Goal: Navigation & Orientation: Understand site structure

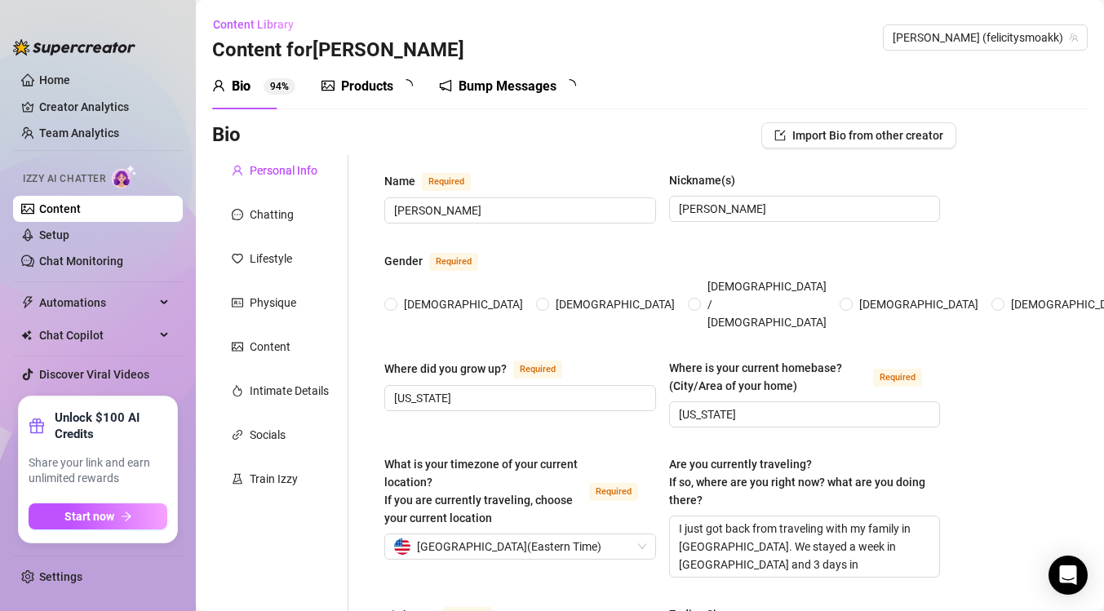
radio input "true"
type input "[DATE]"
click at [85, 296] on span "Automations" at bounding box center [97, 303] width 116 height 26
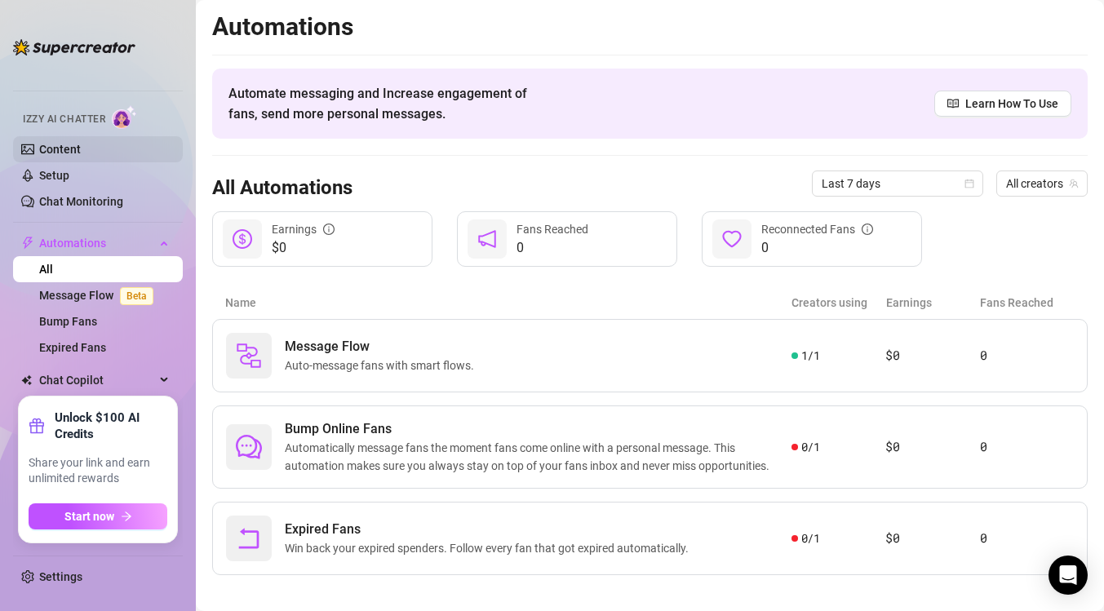
click at [78, 153] on link "Content" at bounding box center [60, 149] width 42 height 13
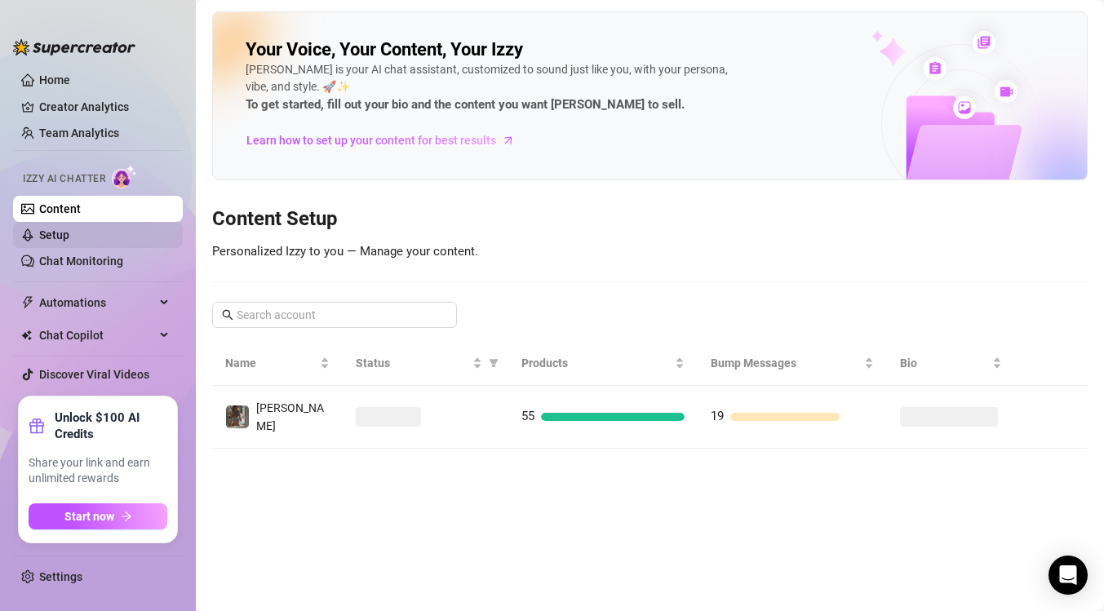
click at [62, 239] on link "Setup" at bounding box center [54, 235] width 30 height 13
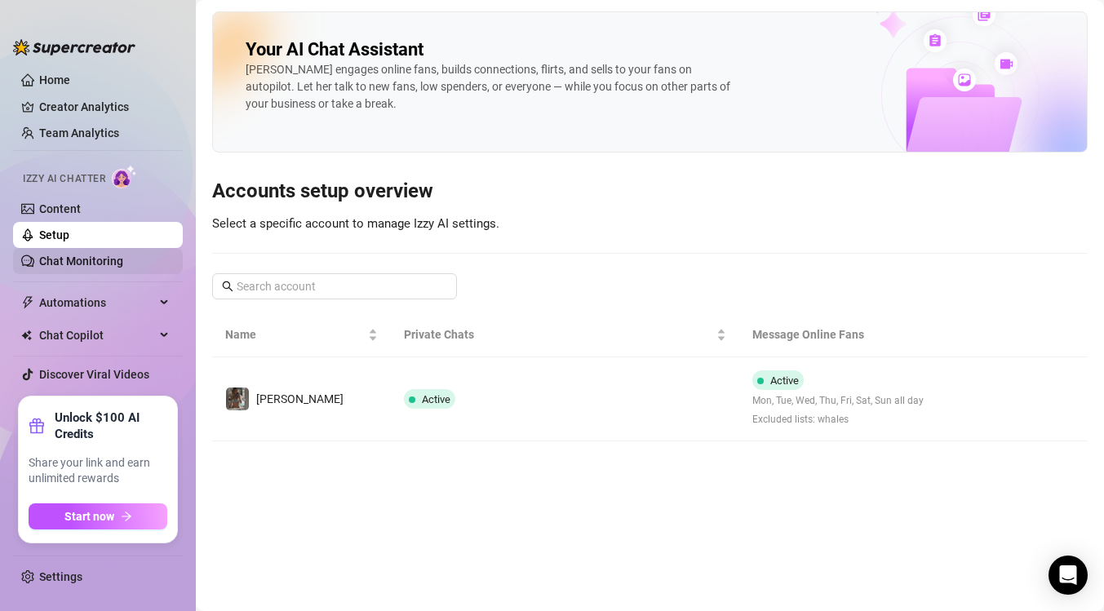
click at [62, 263] on link "Chat Monitoring" at bounding box center [81, 261] width 84 height 13
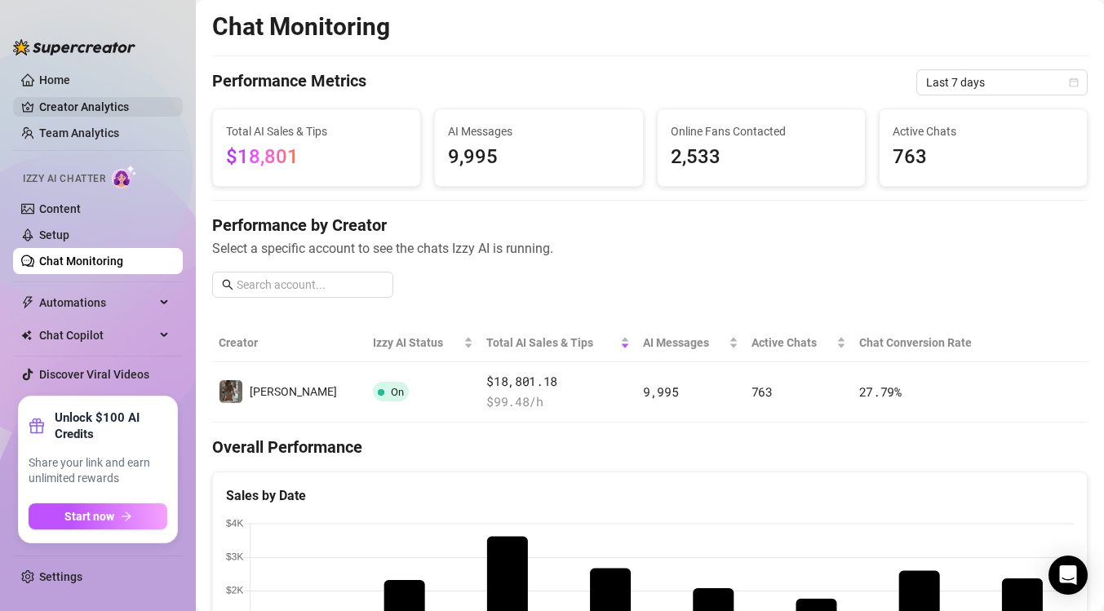
click at [87, 104] on link "Creator Analytics" at bounding box center [104, 107] width 131 height 26
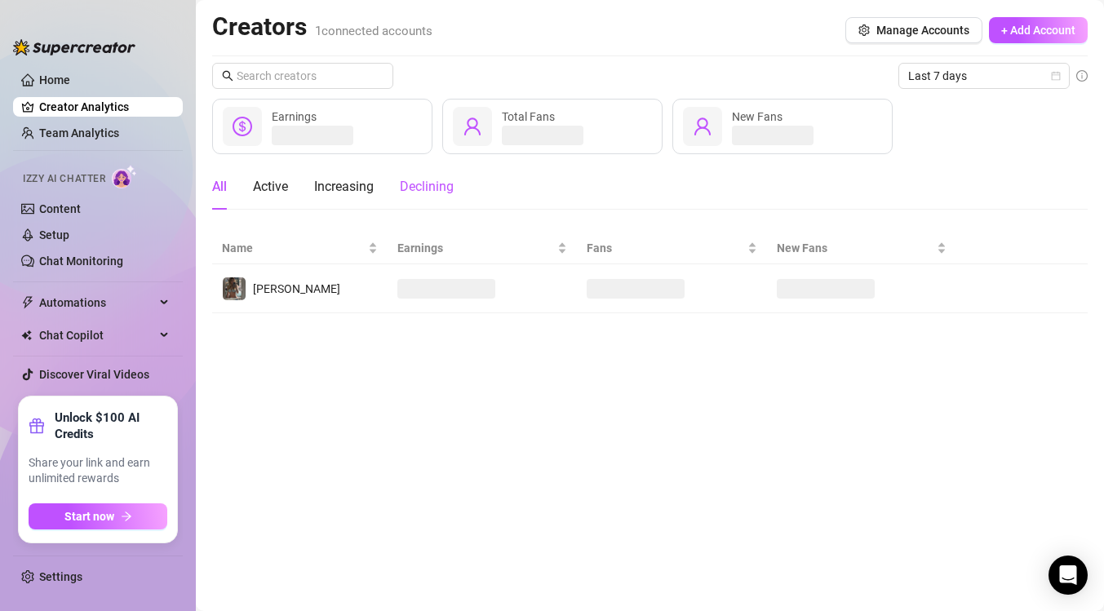
click at [424, 192] on div "Declining" at bounding box center [427, 187] width 54 height 20
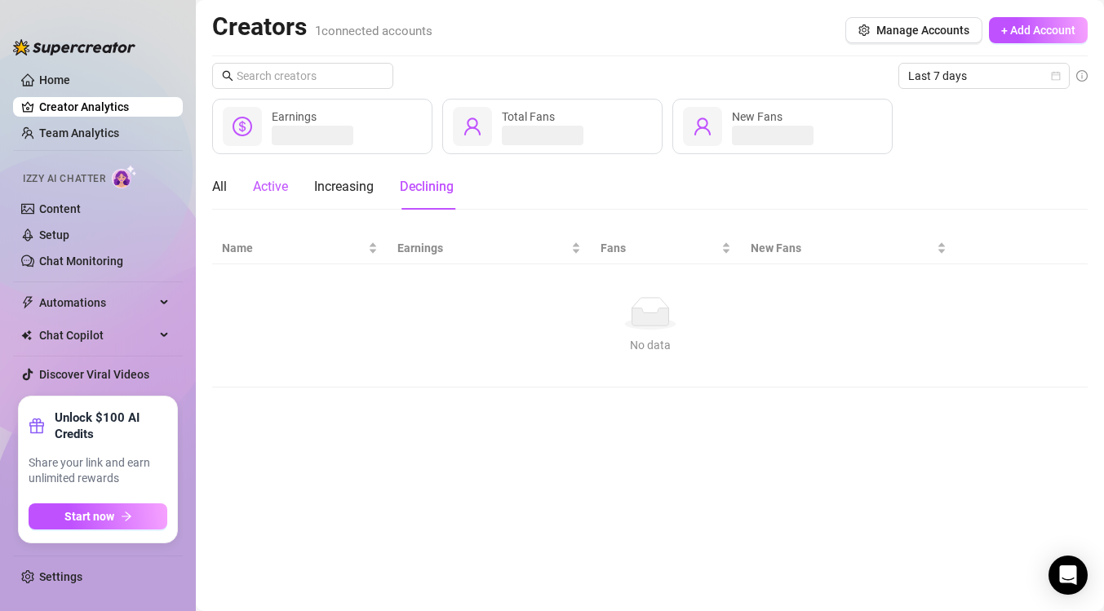
click at [273, 184] on div "Active" at bounding box center [270, 187] width 35 height 20
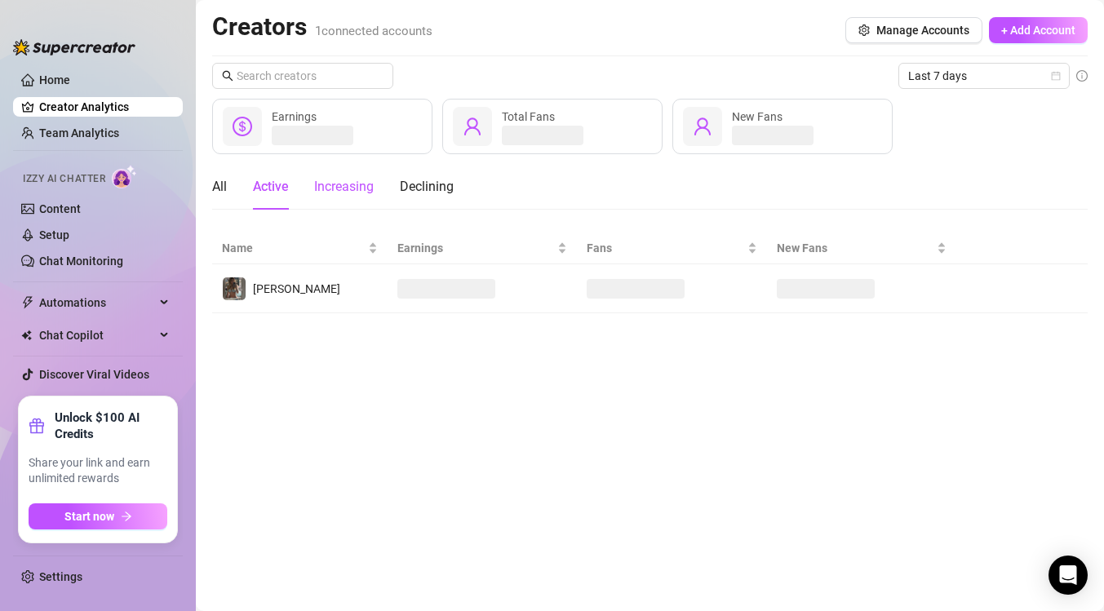
click at [357, 184] on div "Increasing" at bounding box center [344, 187] width 60 height 20
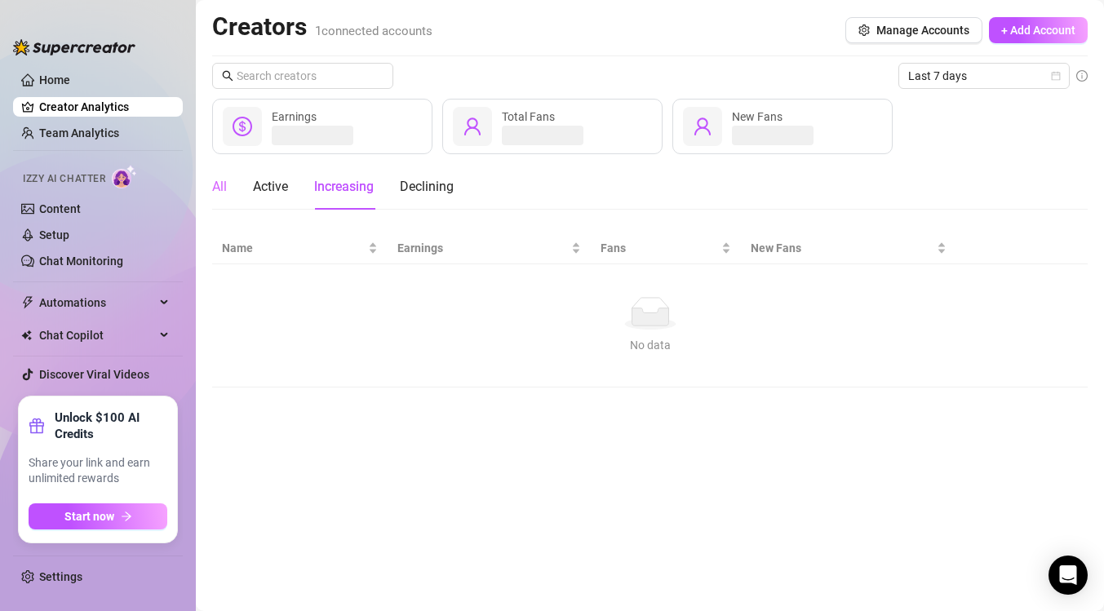
click at [221, 175] on div "All" at bounding box center [219, 187] width 15 height 46
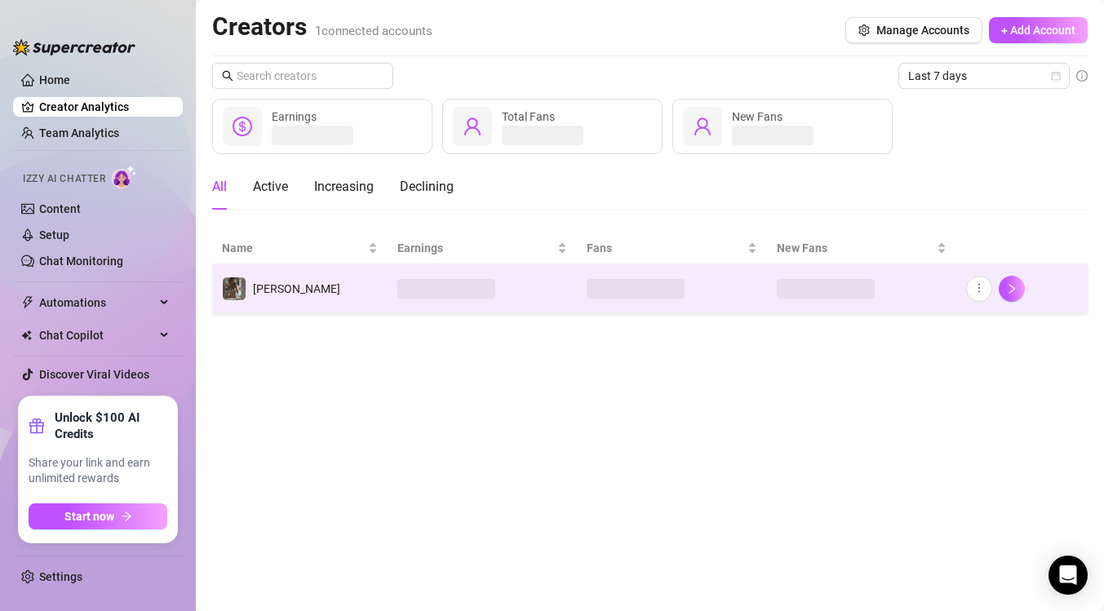
click at [380, 290] on td "[PERSON_NAME]" at bounding box center [299, 288] width 175 height 49
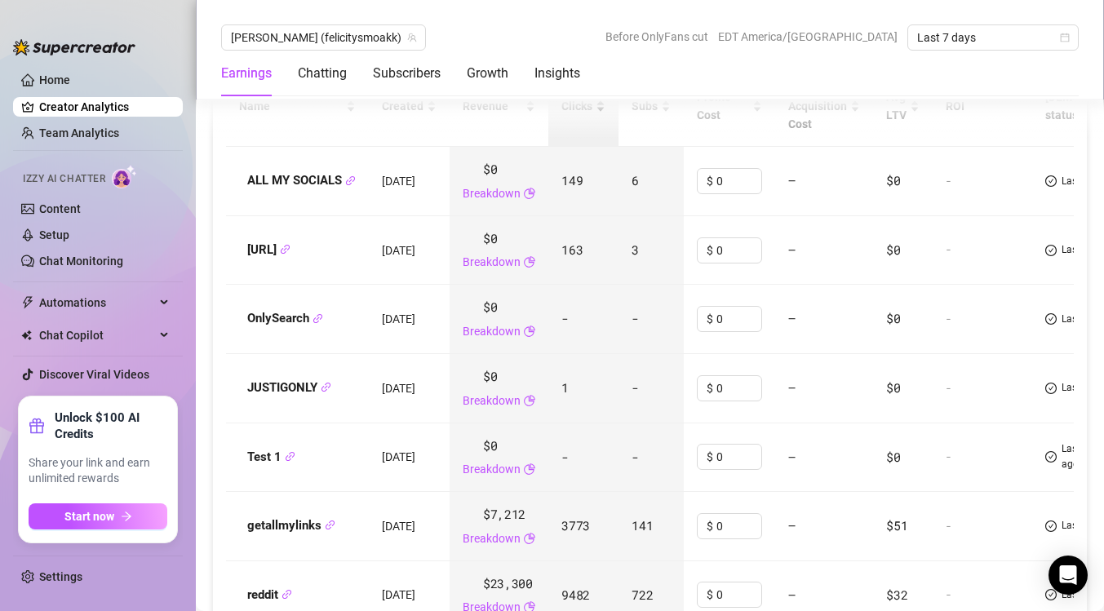
scroll to position [1942, 0]
click at [428, 71] on div "Subscribers" at bounding box center [407, 74] width 68 height 20
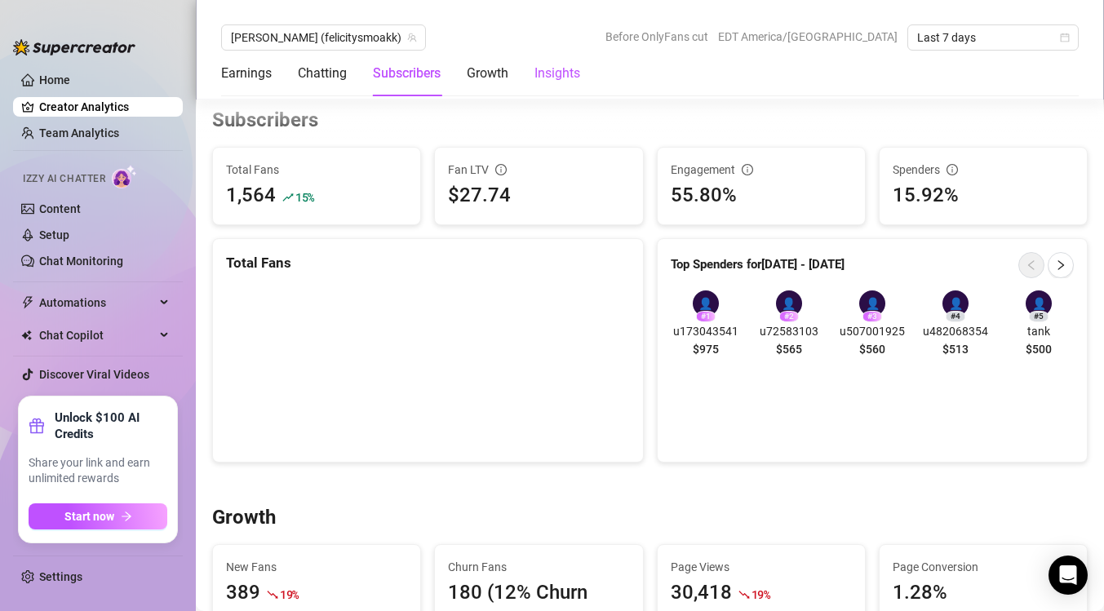
click at [553, 69] on div "Insights" at bounding box center [558, 74] width 46 height 20
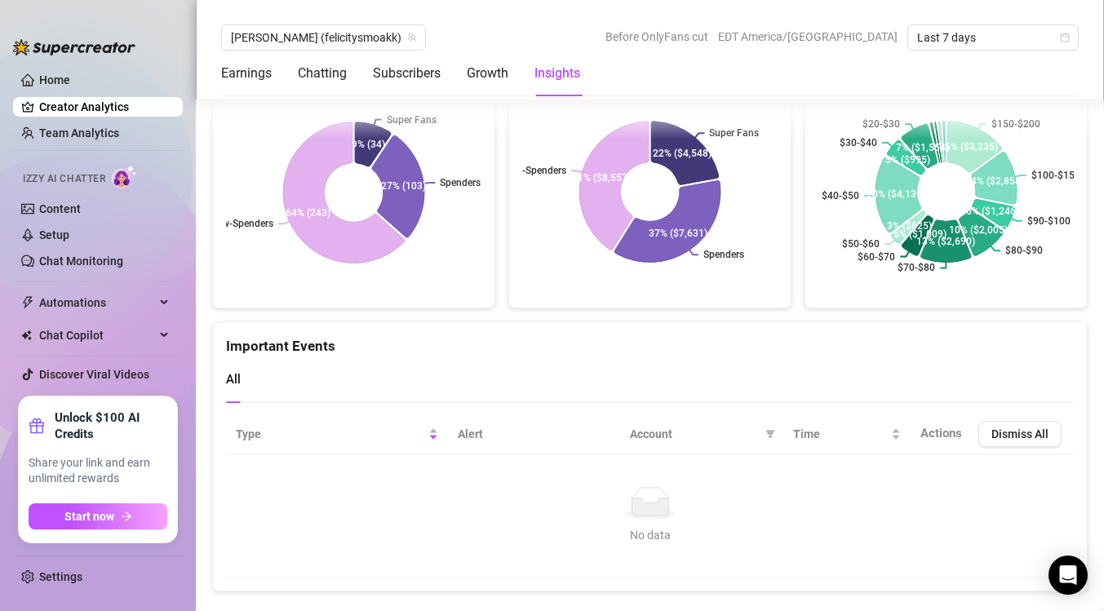
scroll to position [3486, 0]
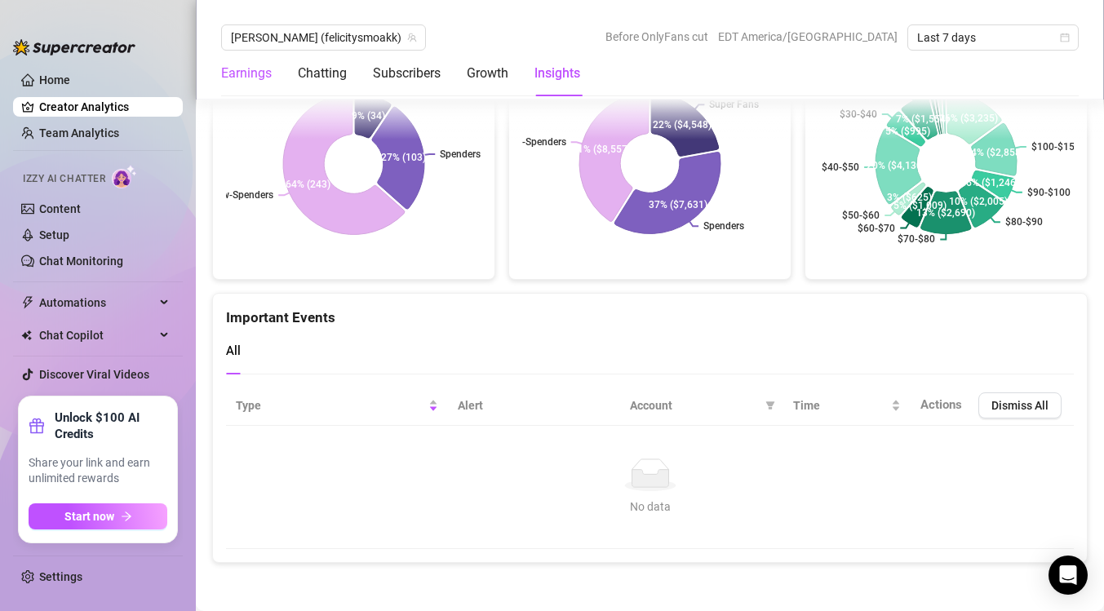
click at [255, 74] on div "Earnings" at bounding box center [246, 74] width 51 height 20
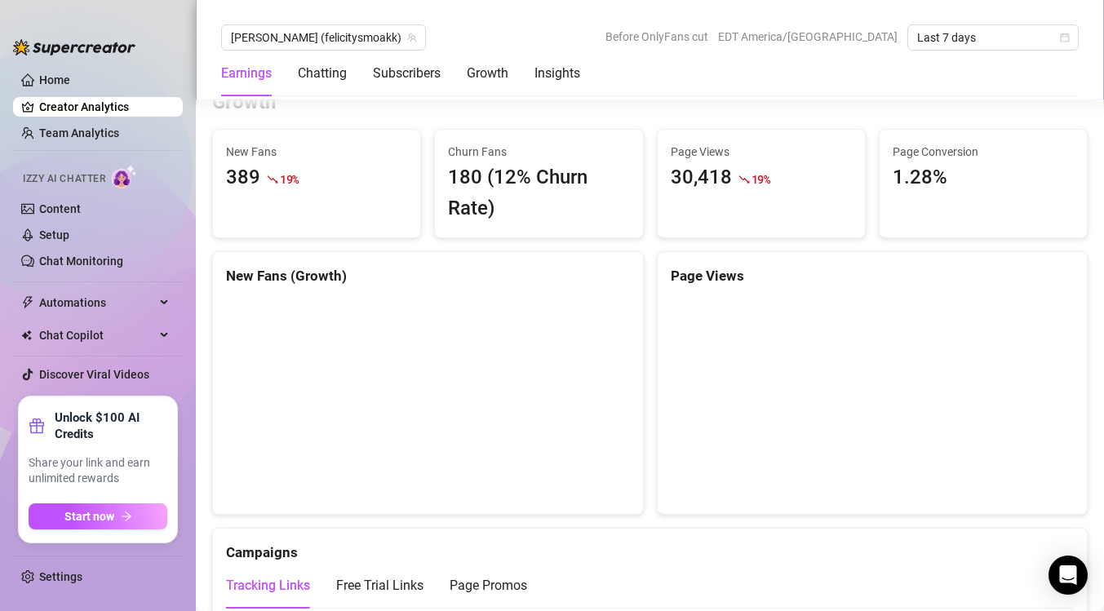
scroll to position [1388, 0]
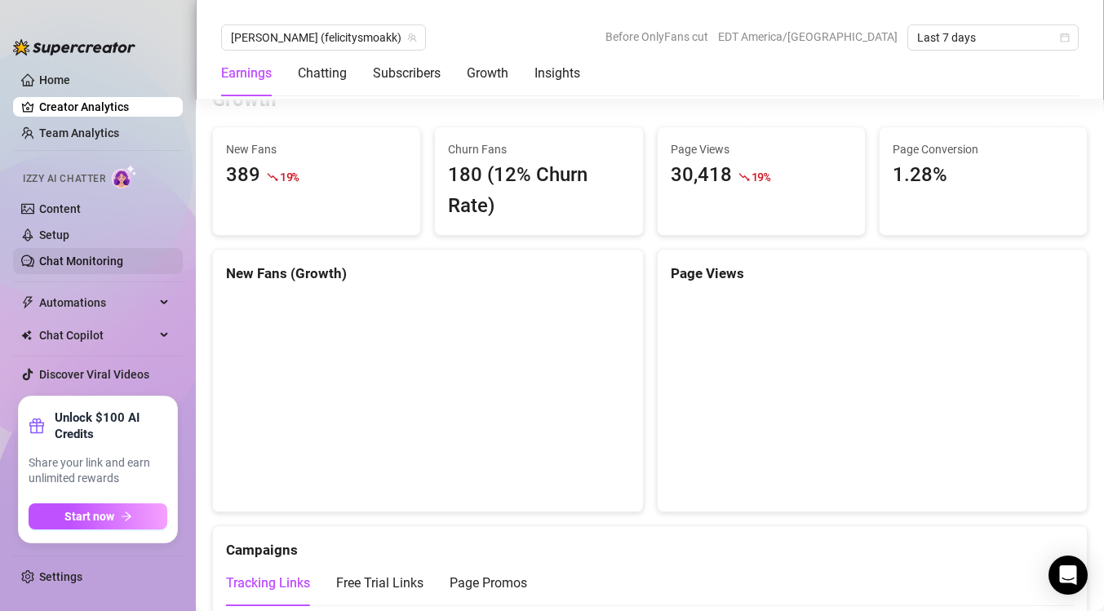
click at [101, 260] on link "Chat Monitoring" at bounding box center [81, 261] width 84 height 13
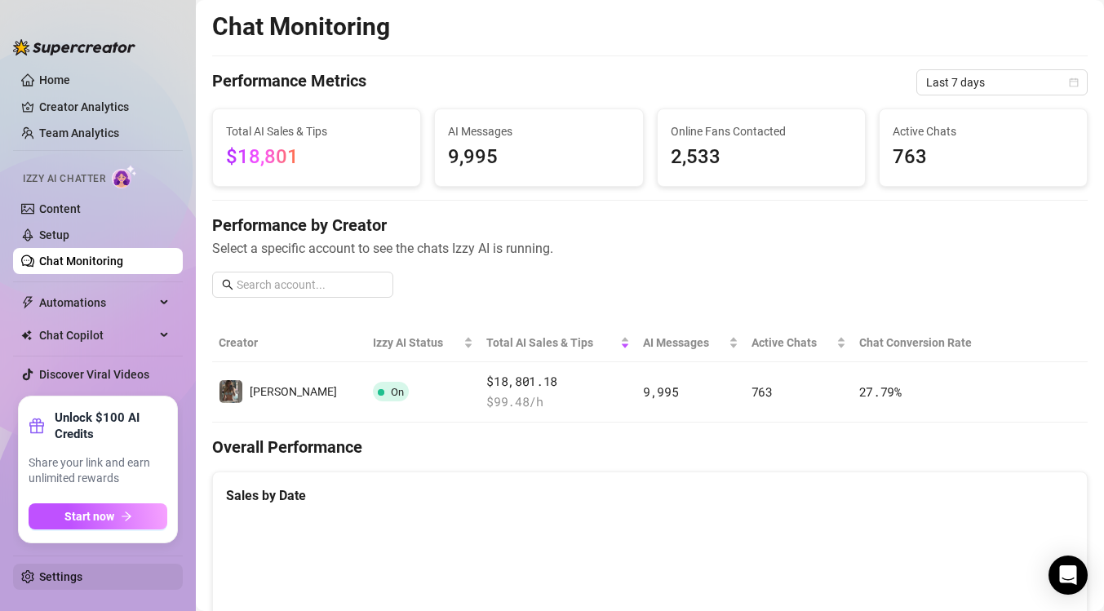
click at [51, 582] on link "Settings" at bounding box center [60, 577] width 43 height 13
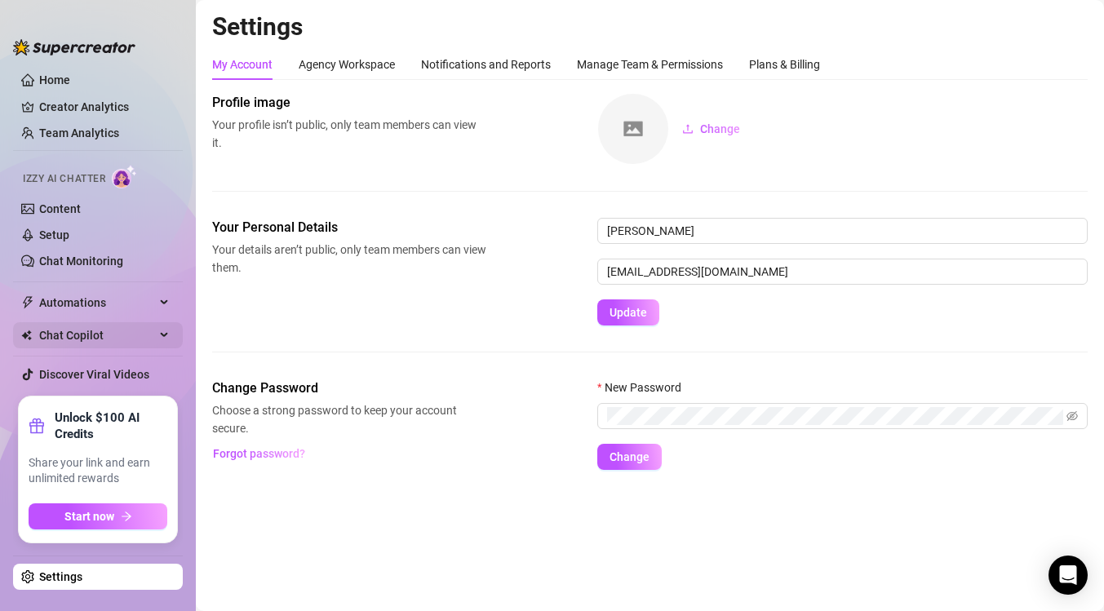
click at [69, 328] on span "Chat Copilot" at bounding box center [97, 335] width 116 height 26
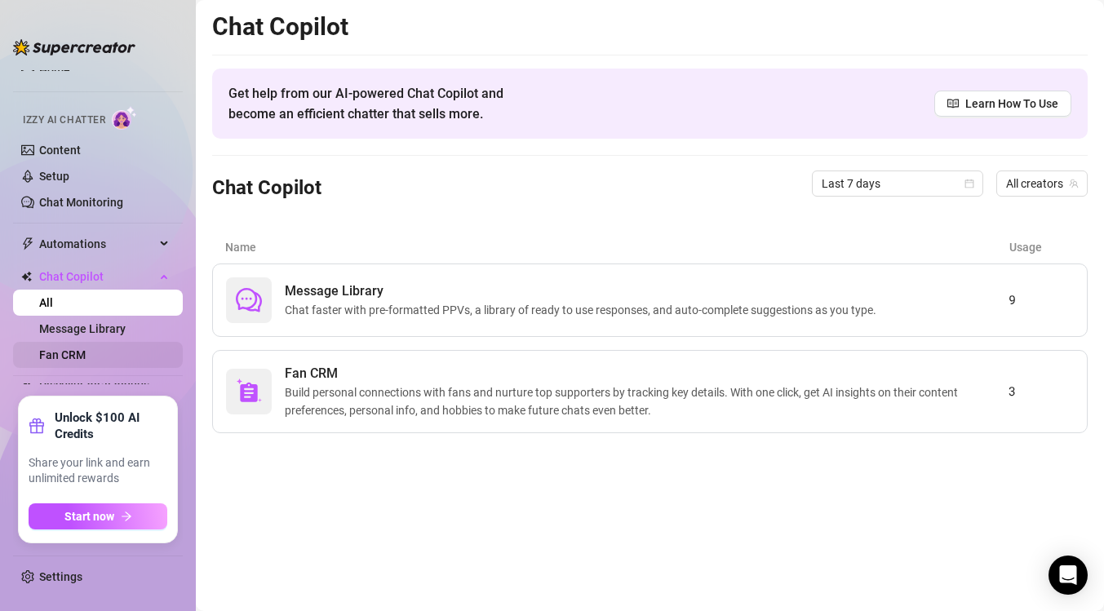
click at [82, 352] on link "Fan CRM" at bounding box center [62, 355] width 47 height 13
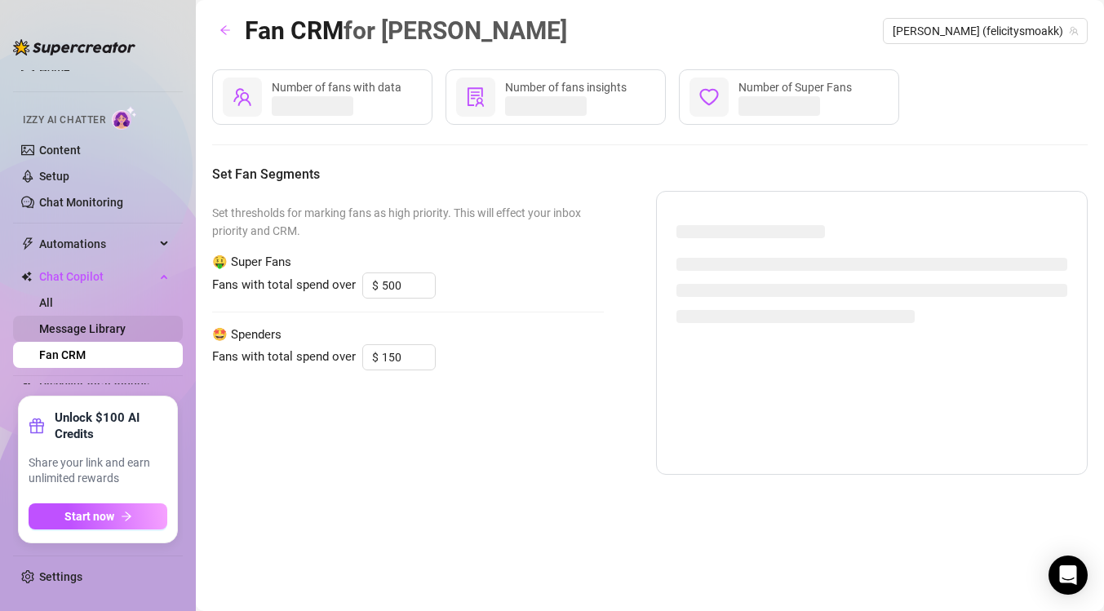
click at [84, 327] on link "Message Library" at bounding box center [82, 328] width 87 height 13
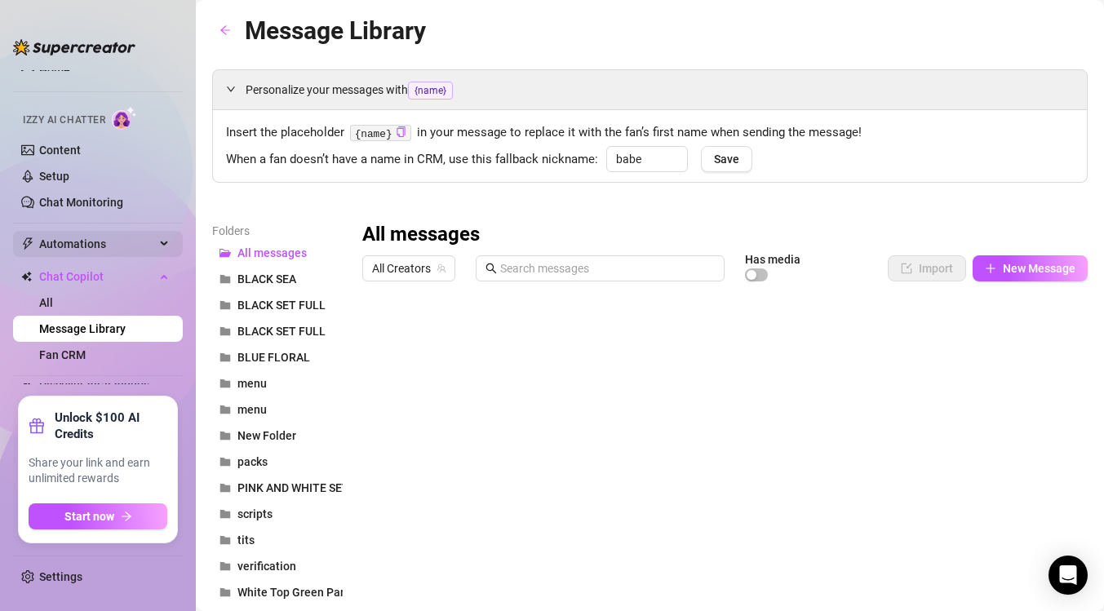
click at [90, 238] on span "Automations" at bounding box center [97, 244] width 116 height 26
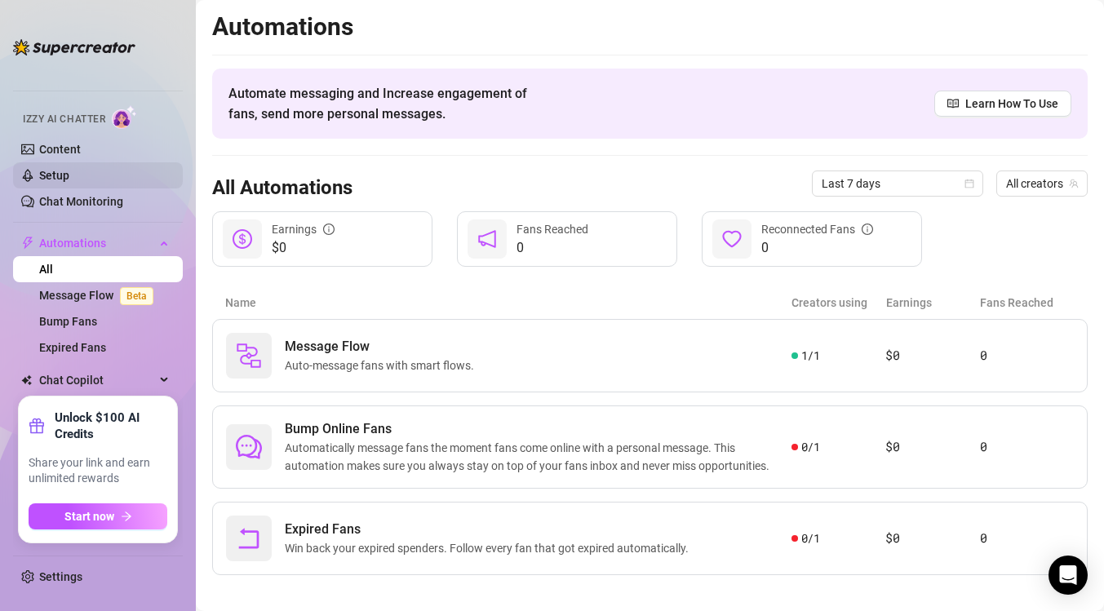
click at [57, 175] on link "Setup" at bounding box center [54, 175] width 30 height 13
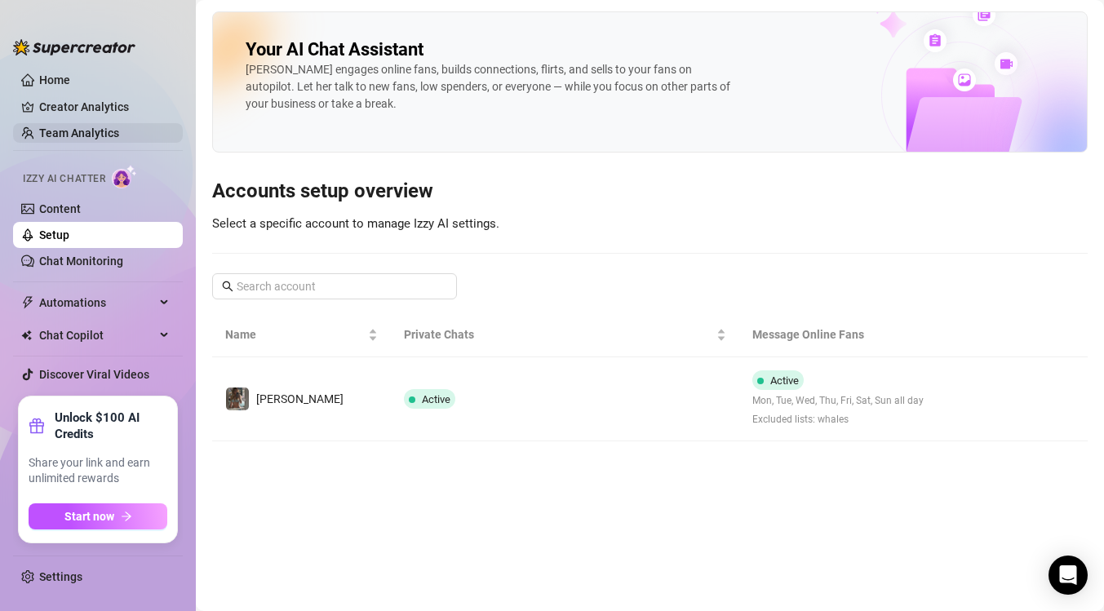
click at [72, 135] on link "Team Analytics" at bounding box center [79, 133] width 80 height 13
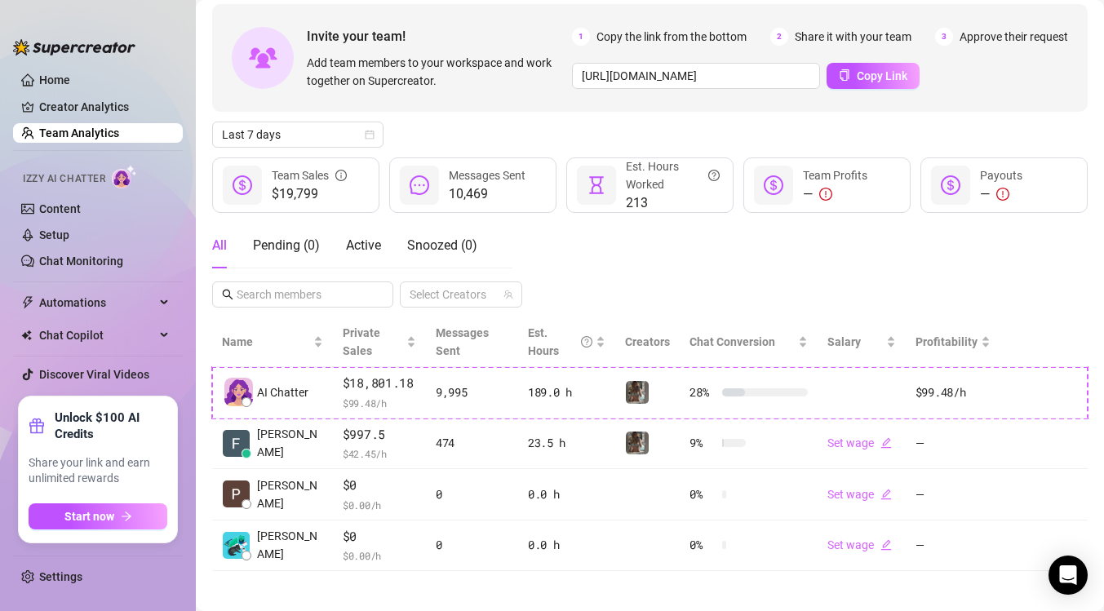
scroll to position [81, 0]
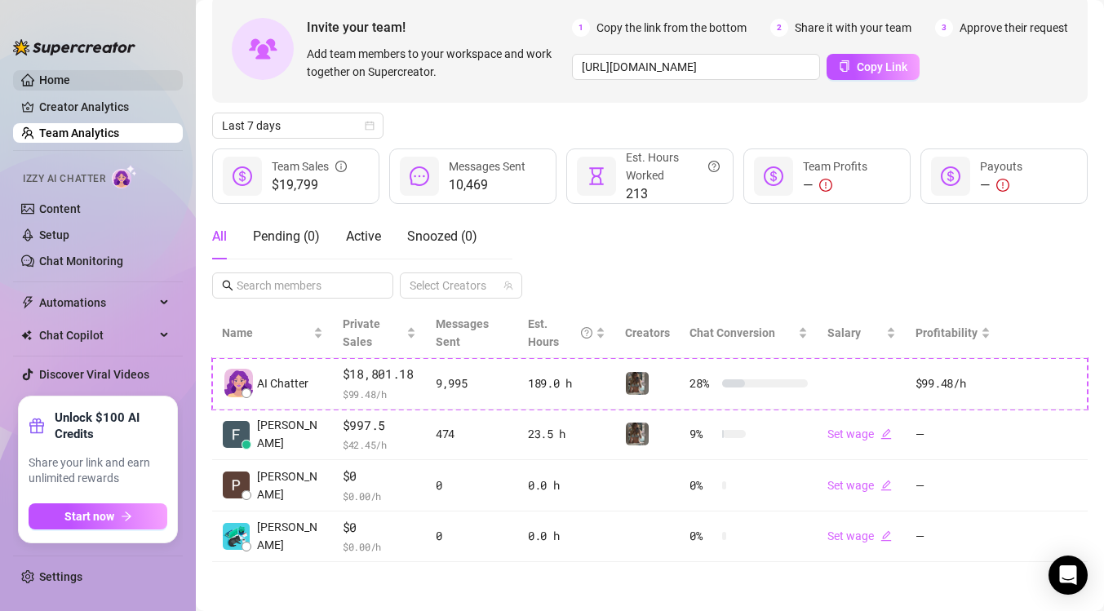
click at [67, 82] on link "Home" at bounding box center [54, 79] width 31 height 13
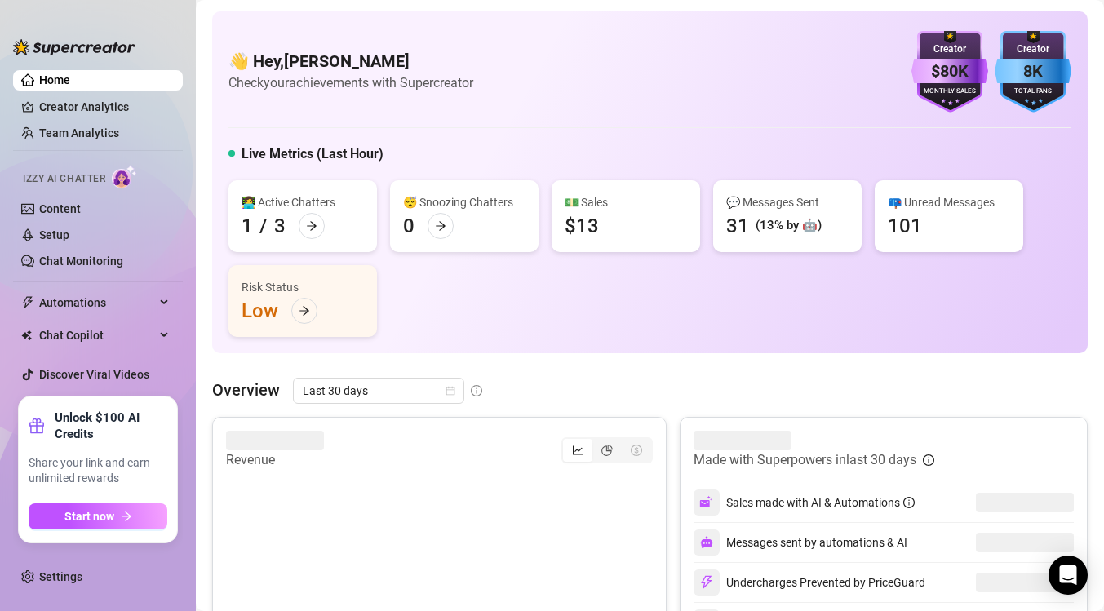
click at [776, 151] on div "Live Metrics (Last Hour)" at bounding box center [650, 157] width 843 height 26
